Goal: Task Accomplishment & Management: Complete application form

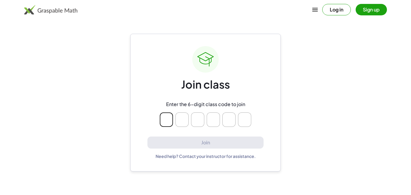
type input "*"
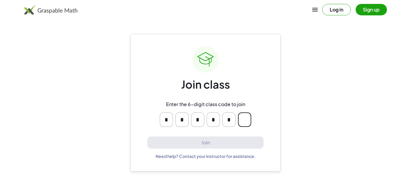
type input "*"
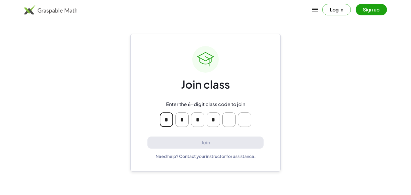
type input "*"
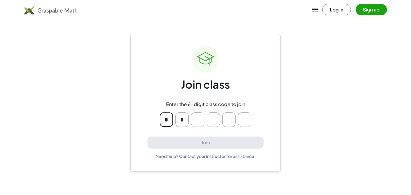
type input "*"
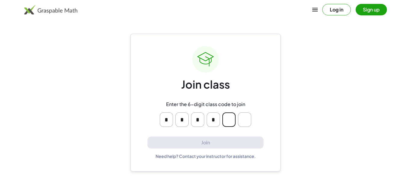
type input "*"
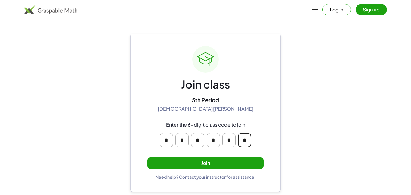
type input "*"
click at [246, 161] on button "Join" at bounding box center [205, 163] width 116 height 12
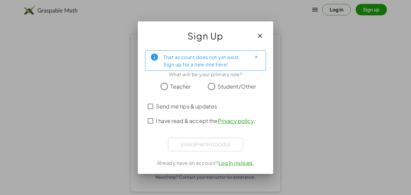
click at [238, 92] on label "Student/Other" at bounding box center [236, 86] width 39 height 12
click at [217, 102] on span "Send me tips & updates" at bounding box center [186, 106] width 61 height 8
click at [199, 118] on span "I have read & accept the Privacy policy ." at bounding box center [205, 120] width 99 height 8
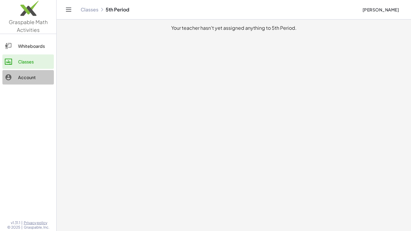
click at [41, 70] on link "Account" at bounding box center [27, 77] width 51 height 14
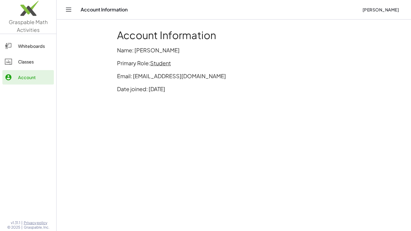
click at [38, 36] on div "Whiteboards Classes Account" at bounding box center [28, 62] width 56 height 52
click at [38, 44] on div "Whiteboards" at bounding box center [34, 45] width 33 height 7
